Goal: Understand process/instructions: Learn how to perform a task or action

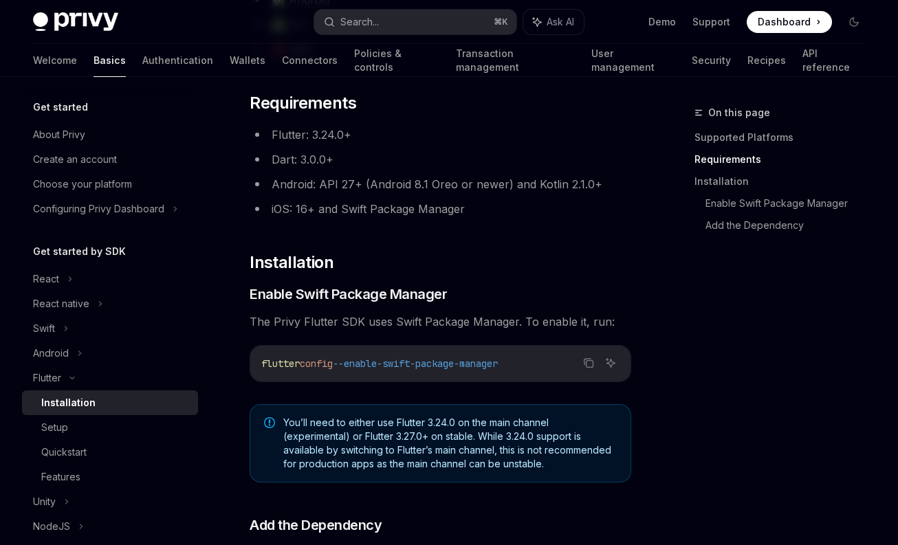
scroll to position [208, 0]
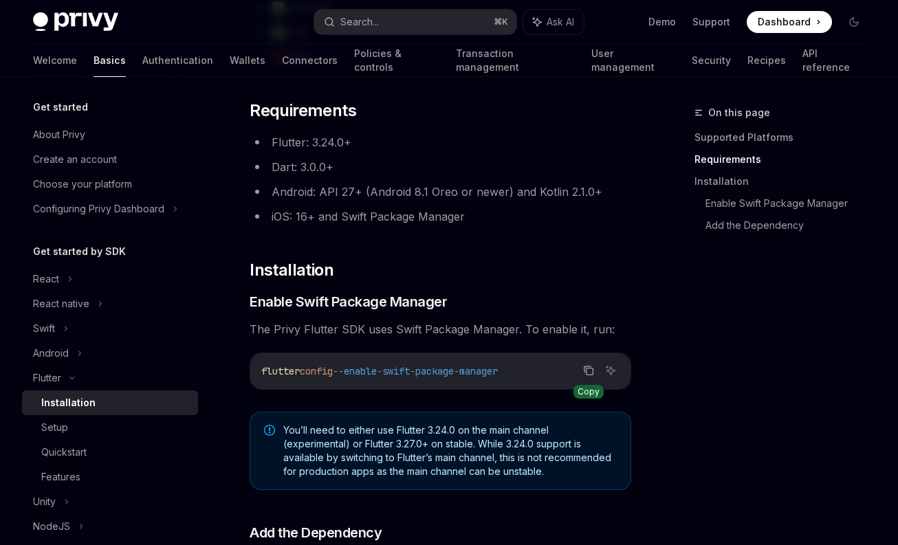
click at [590, 373] on icon "Copy the contents from the code block" at bounding box center [588, 370] width 11 height 11
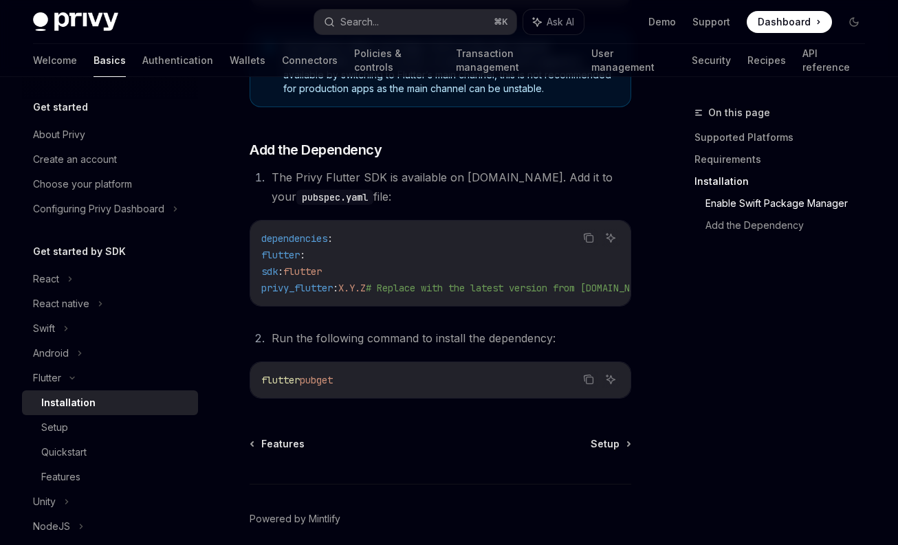
scroll to position [655, 0]
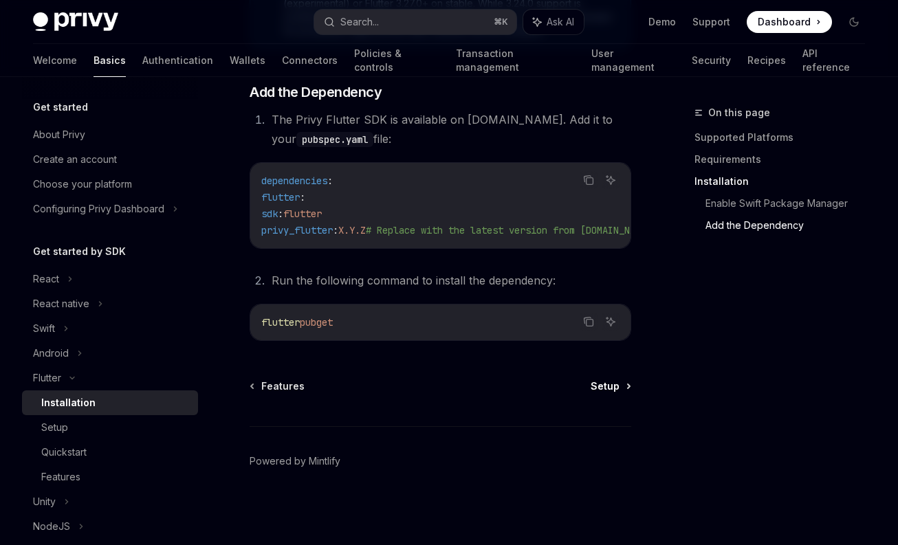
click at [612, 391] on span "Setup" at bounding box center [605, 387] width 29 height 14
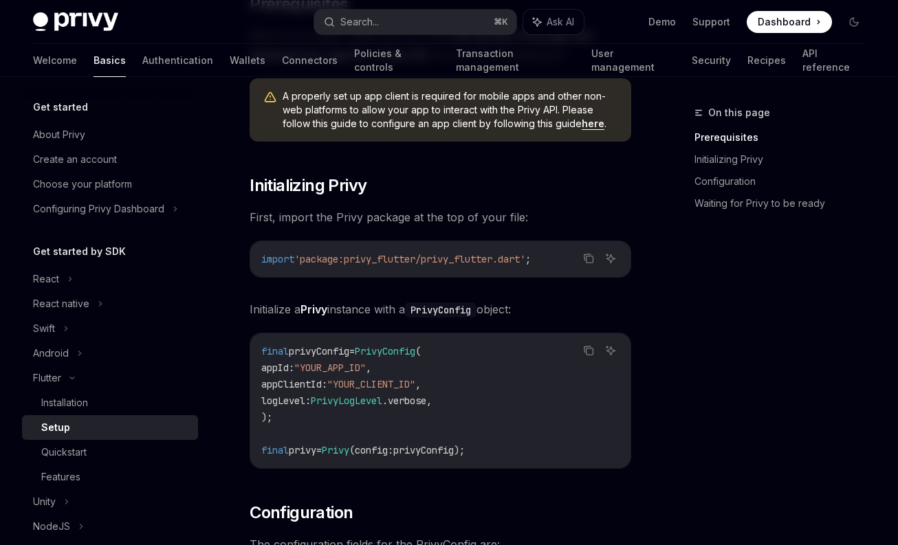
scroll to position [77, 0]
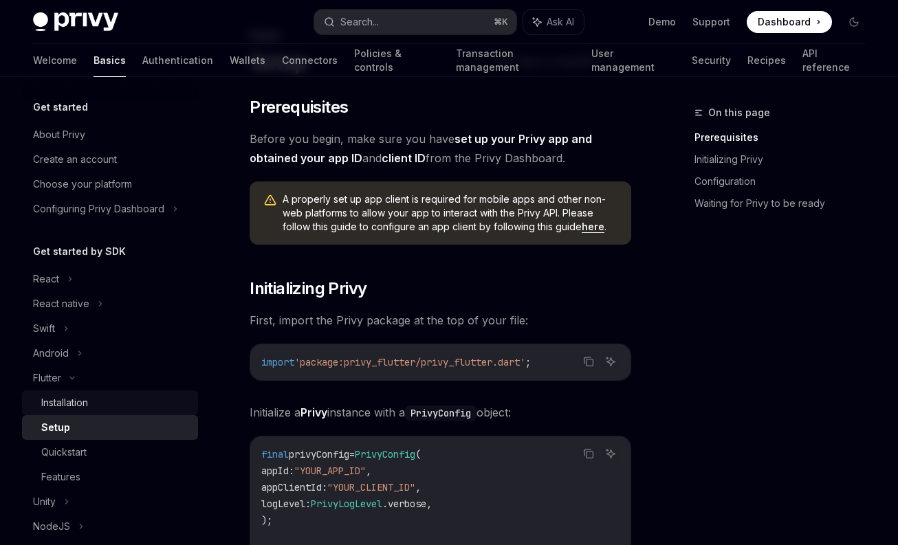
click at [76, 407] on div "Installation" at bounding box center [64, 403] width 47 height 17
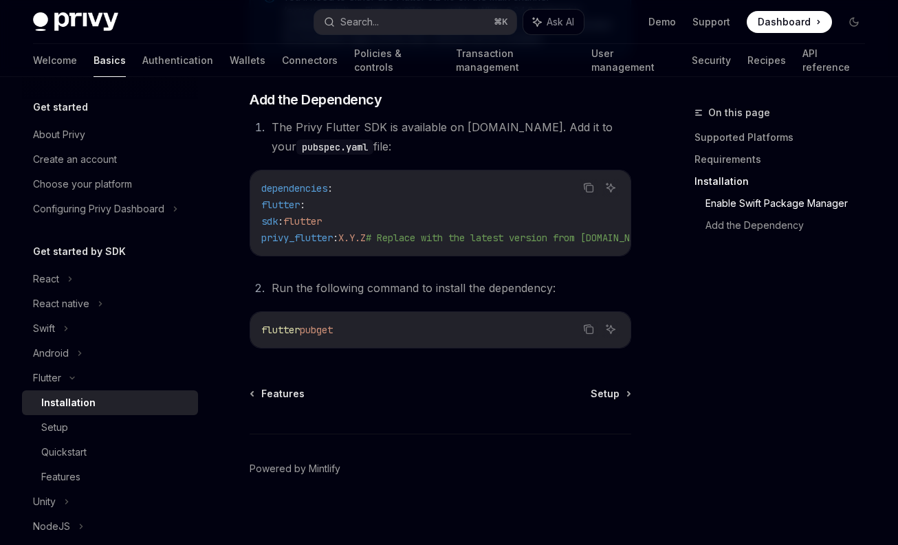
scroll to position [655, 0]
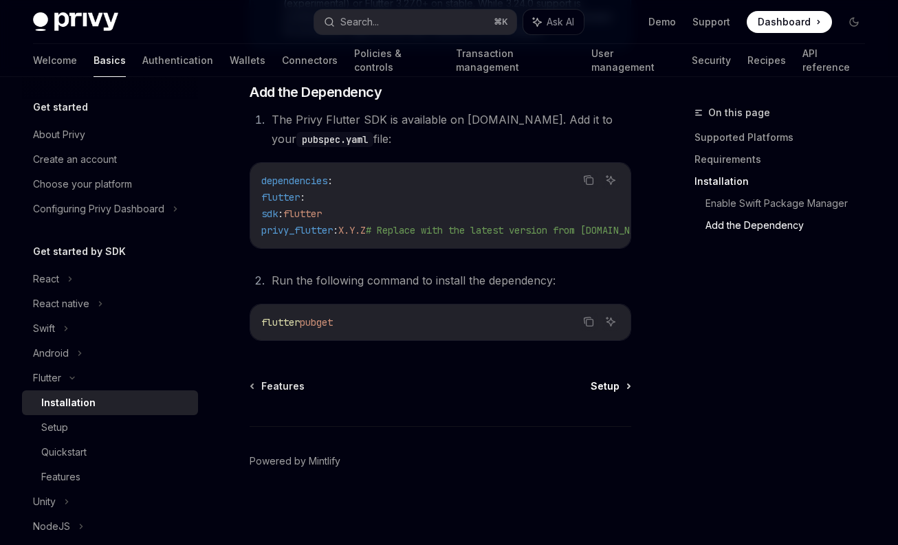
click at [609, 388] on span "Setup" at bounding box center [605, 387] width 29 height 14
type textarea "*"
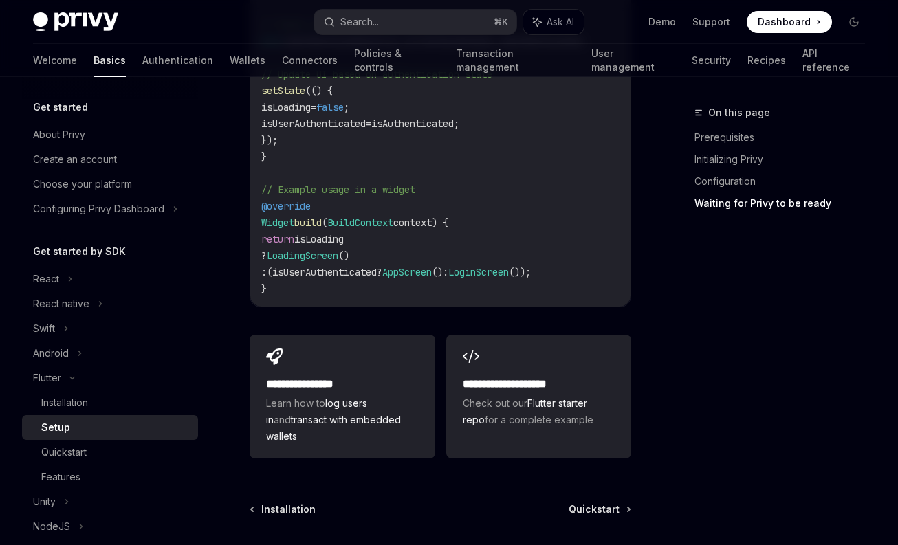
scroll to position [1582, 0]
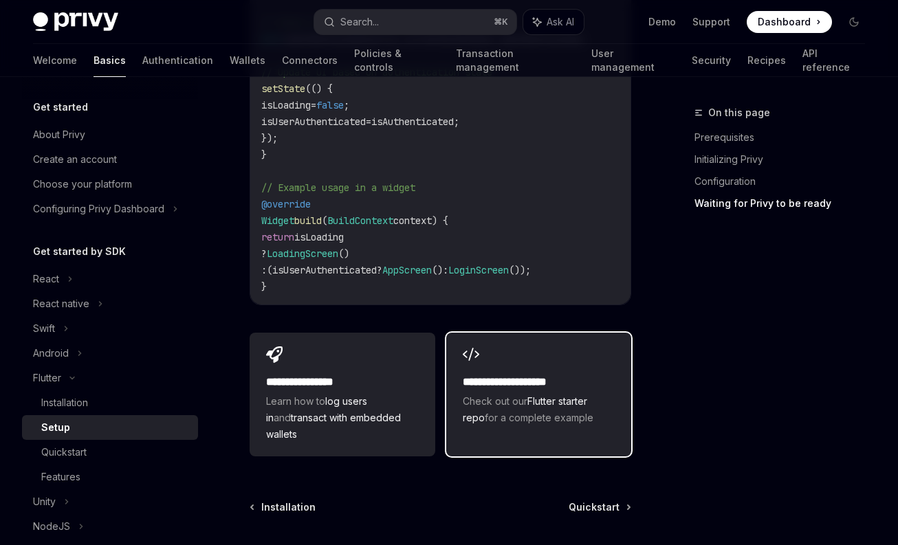
click at [534, 395] on link "Flutter starter repo" at bounding box center [525, 409] width 124 height 28
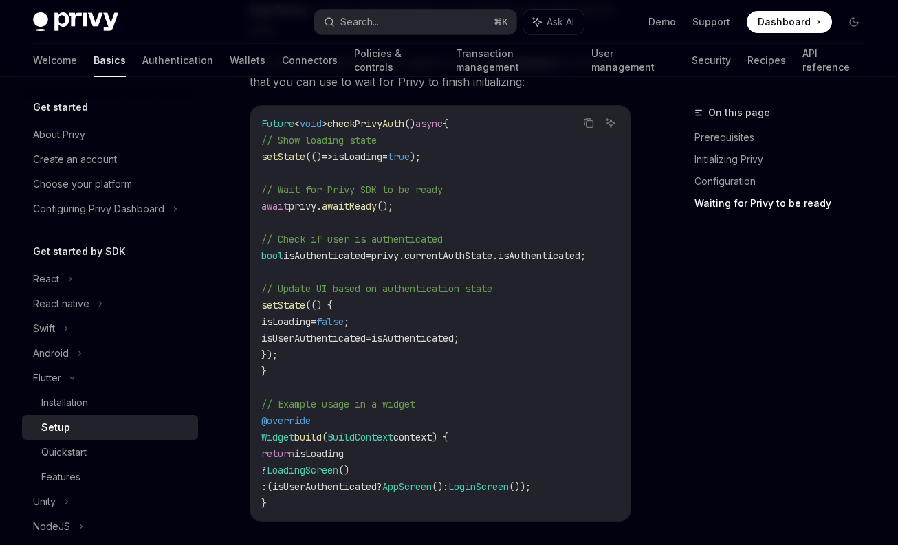
scroll to position [1352, 0]
